Goal: Register for event/course

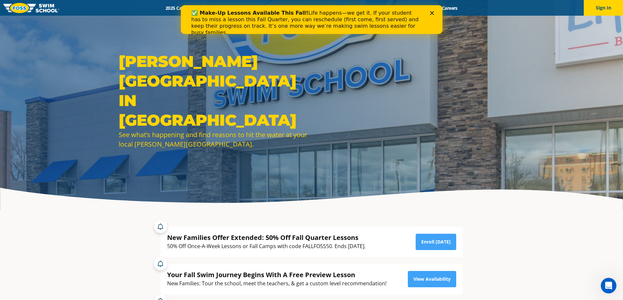
click at [432, 14] on polygon "Close" at bounding box center [431, 13] width 4 height 4
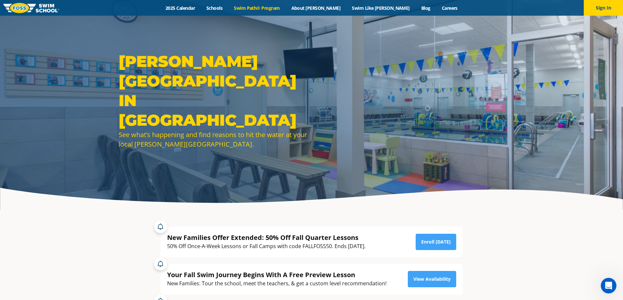
click at [271, 8] on link "Swim Path® Program" at bounding box center [256, 8] width 57 height 6
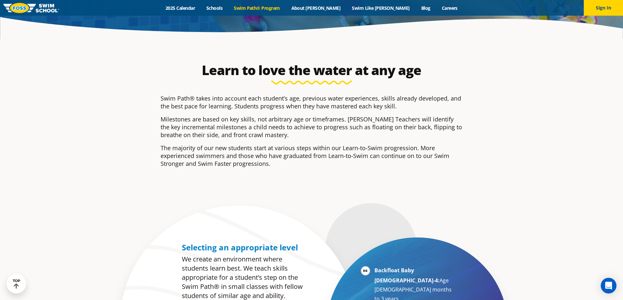
scroll to position [294, 0]
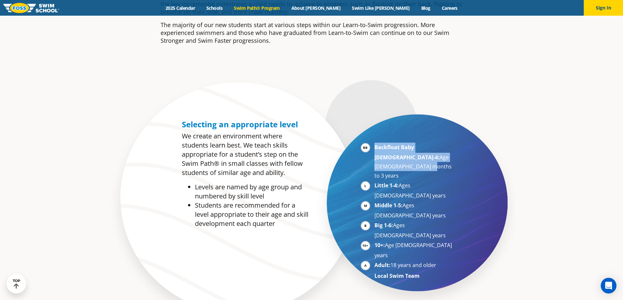
drag, startPoint x: 375, startPoint y: 144, endPoint x: 438, endPoint y: 154, distance: 63.5
click at [438, 154] on li "Backfloat Baby 1-4: Age 6 months to 3 years" at bounding box center [414, 162] width 80 height 38
drag, startPoint x: 371, startPoint y: 148, endPoint x: 435, endPoint y: 161, distance: 64.7
click at [435, 161] on li "Backfloat Baby 1-4: Age 6 months to 3 years" at bounding box center [414, 162] width 80 height 38
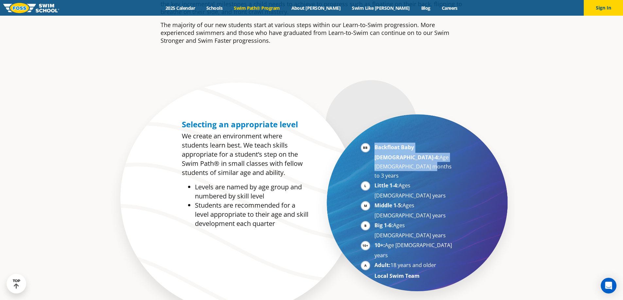
click at [435, 161] on li "Backfloat Baby 1-4: Age 6 months to 3 years" at bounding box center [414, 162] width 80 height 38
drag, startPoint x: 371, startPoint y: 146, endPoint x: 377, endPoint y: 156, distance: 11.1
click at [377, 156] on ul "Backfloat Baby 1-4: Age 6 months to 3 years Little 1-4: Ages 3-5 years Middle 1…" at bounding box center [407, 212] width 94 height 138
click at [377, 156] on li "Backfloat Baby 1-4: Age 6 months to 3 years" at bounding box center [414, 162] width 80 height 38
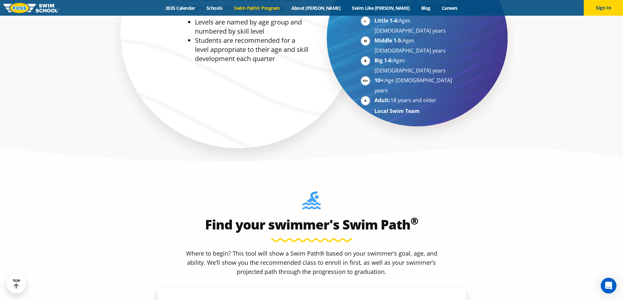
scroll to position [523, 0]
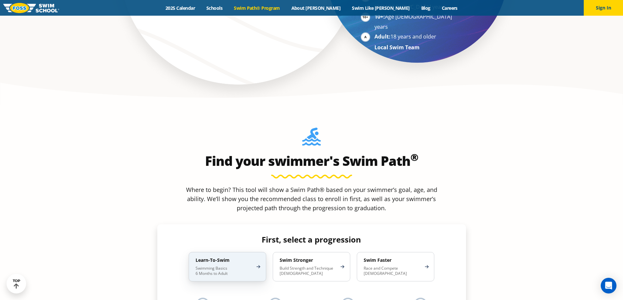
click at [204, 266] on p "Swimming Basics 6 Months to Adult" at bounding box center [223, 271] width 57 height 10
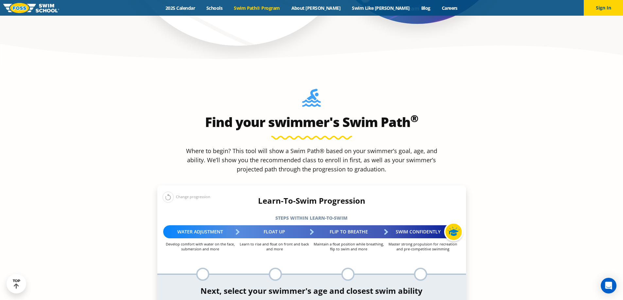
scroll to position [621, 0]
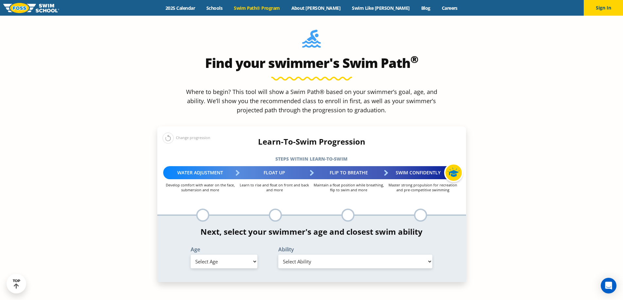
click at [210, 255] on select "Select Age 6 months - 1 year 1 year 2 years 3 years 4 years 5 years 6 years 7 y…" at bounding box center [224, 262] width 67 height 14
select select "6-months---1-year"
click at [191, 255] on select "Select Age 6 months - 1 year 1 year 2 years 3 years 4 years 5 years 6 years 7 y…" at bounding box center [224, 262] width 67 height 14
click at [310, 255] on select "Select Ability First in-water experience Comfortable with water poured over the…" at bounding box center [355, 262] width 154 height 14
select select "6-months---1-year-first-in-water-experience"
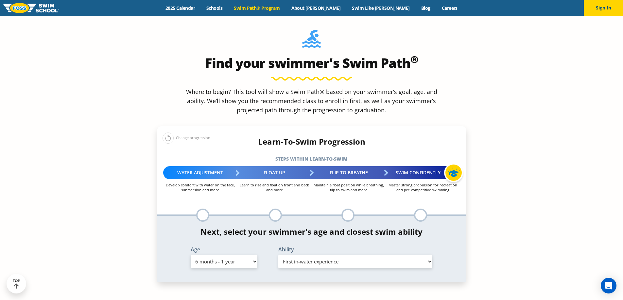
click at [278, 255] on select "Select Ability First in-water experience Comfortable with water poured over the…" at bounding box center [355, 262] width 154 height 14
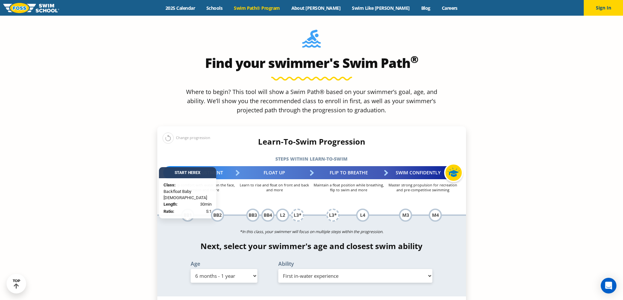
scroll to position [686, 0]
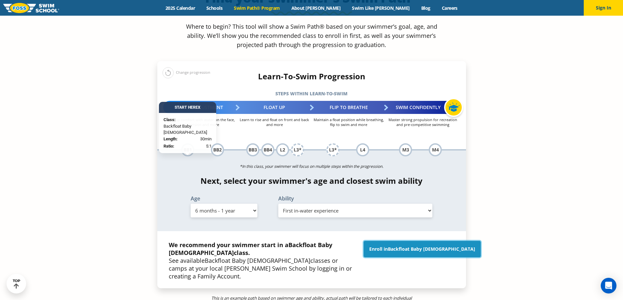
click at [399, 241] on link "Enroll in Backfloat Baby 1" at bounding box center [421, 249] width 117 height 16
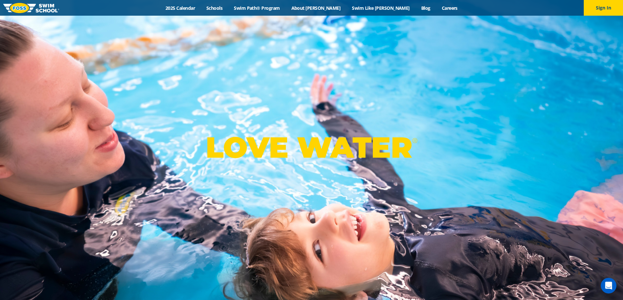
drag, startPoint x: 183, startPoint y: 126, endPoint x: 426, endPoint y: 181, distance: 249.3
click at [426, 181] on div "LOVE WATER ®" at bounding box center [311, 150] width 623 height 300
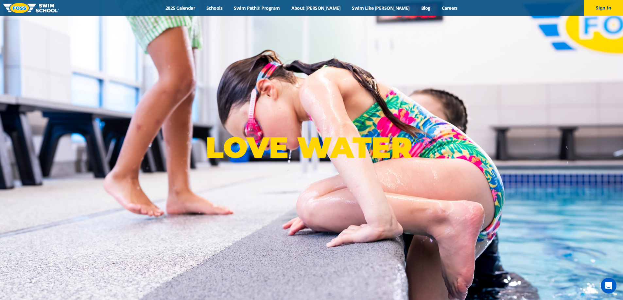
drag, startPoint x: 426, startPoint y: 150, endPoint x: 159, endPoint y: 137, distance: 268.0
click at [159, 137] on div "LOVE WATER ®" at bounding box center [311, 150] width 623 height 300
click at [159, 136] on div "LOVE WATER ®" at bounding box center [311, 150] width 623 height 300
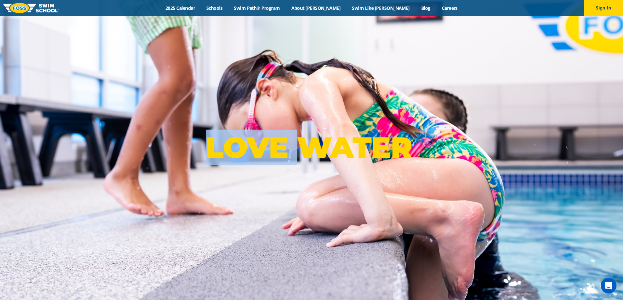
click at [159, 136] on div "LOVE WATER ®" at bounding box center [311, 150] width 623 height 300
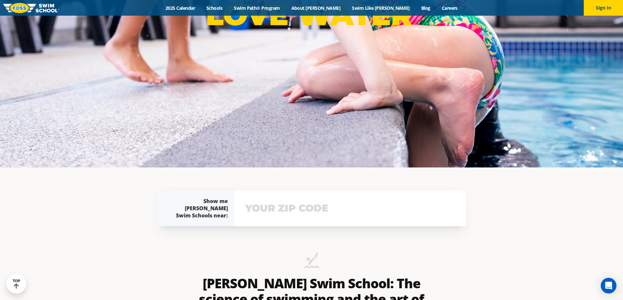
click at [271, 216] on input "text" at bounding box center [349, 208] width 213 height 19
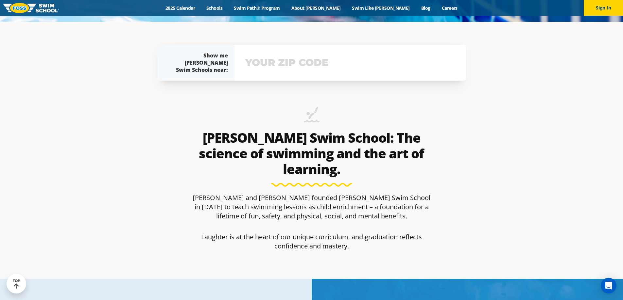
scroll to position [291, 0]
